Goal: Information Seeking & Learning: Learn about a topic

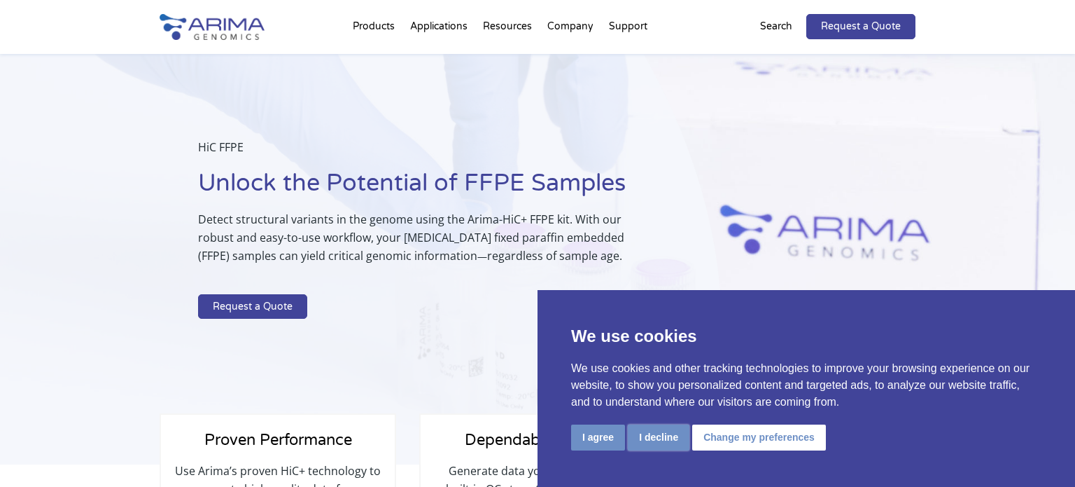
click at [669, 433] on button "I decline" at bounding box center [659, 437] width 62 height 26
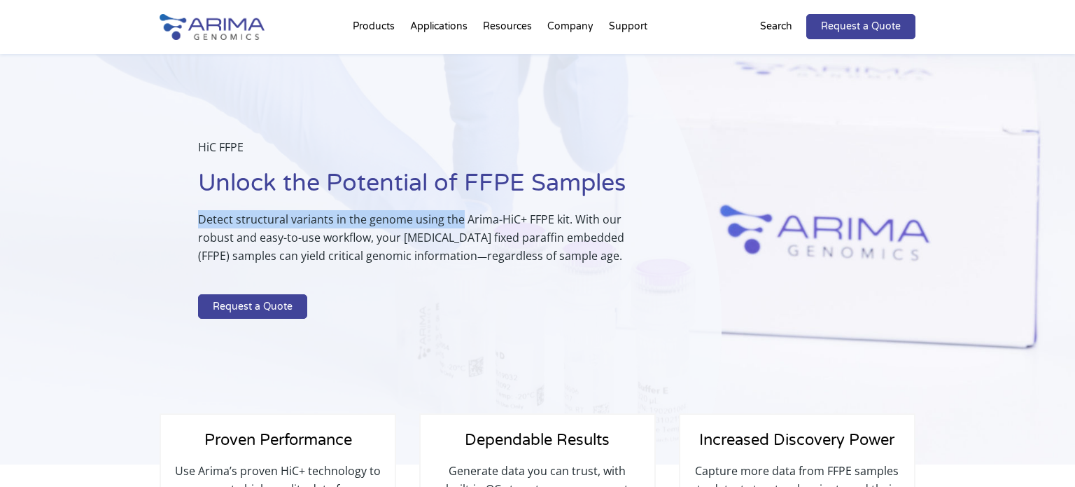
drag, startPoint x: 459, startPoint y: 220, endPoint x: 128, endPoint y: 212, distance: 331.3
click at [128, 212] on div "HiC FFPE Unlock the Potential of FFPE Samples Detect structural variants in the…" at bounding box center [361, 259] width 722 height 411
click at [244, 26] on img at bounding box center [212, 27] width 105 height 26
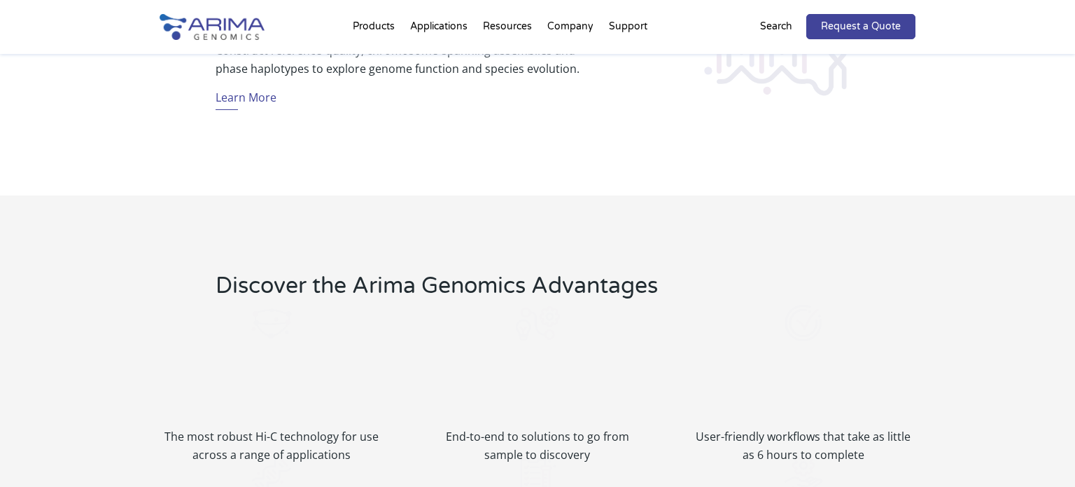
scroll to position [1911, 0]
